Goal: Task Accomplishment & Management: Manage account settings

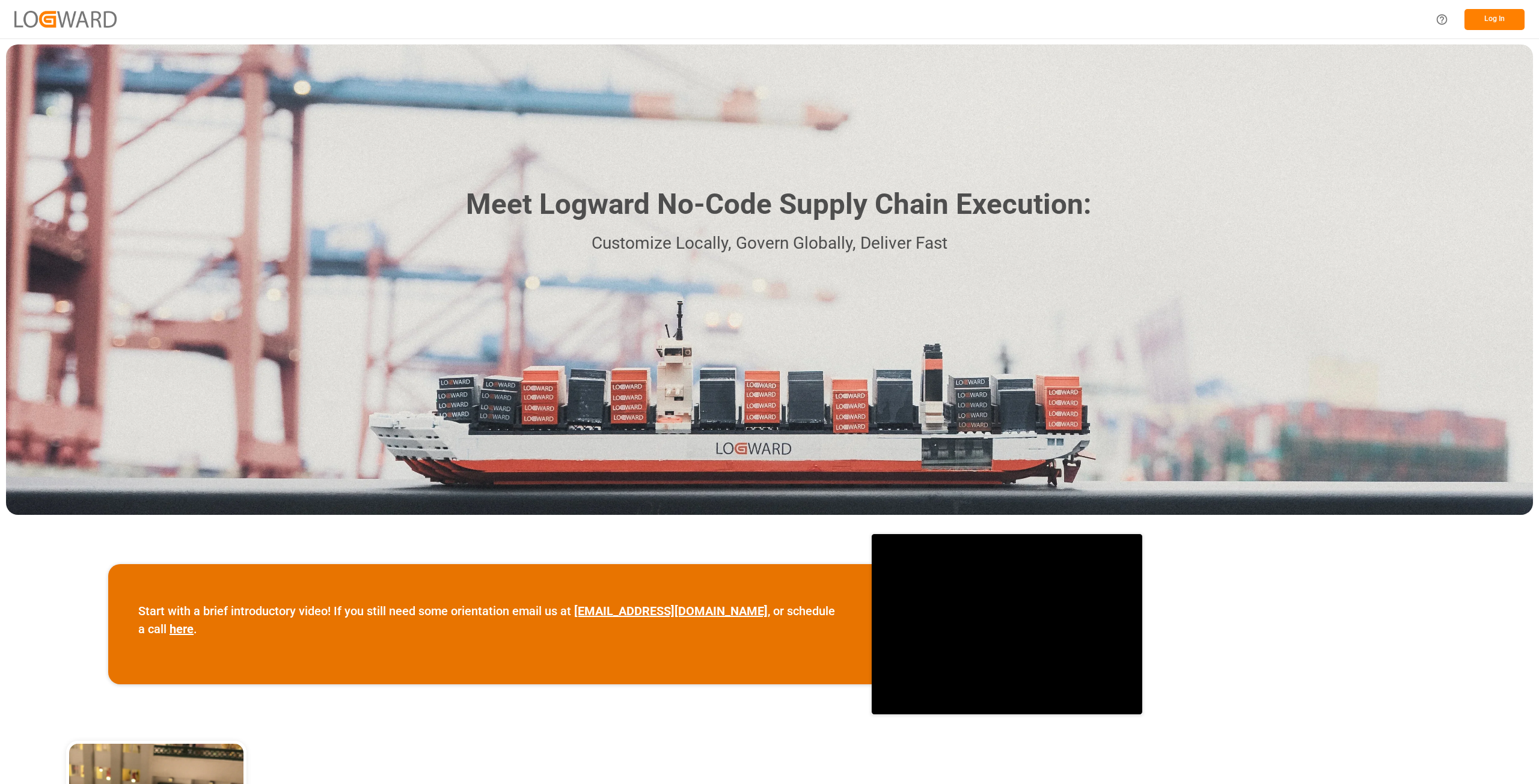
click at [1478, 15] on button "Log In" at bounding box center [1494, 20] width 60 height 21
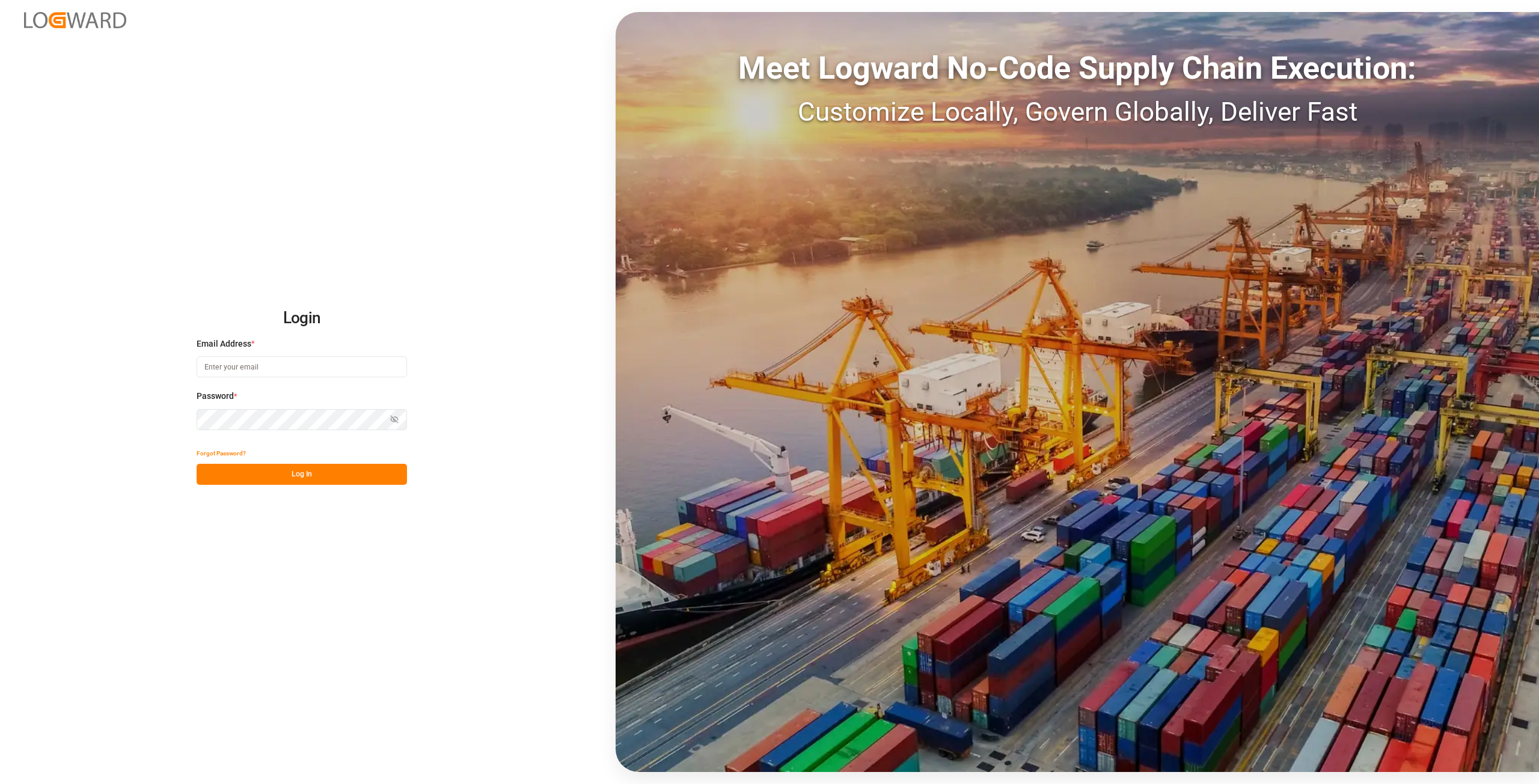
click at [247, 366] on input at bounding box center [301, 367] width 210 height 21
type input "[PERSON_NAME][EMAIL_ADDRESS][DOMAIN_NAME]"
